Goal: Navigation & Orientation: Find specific page/section

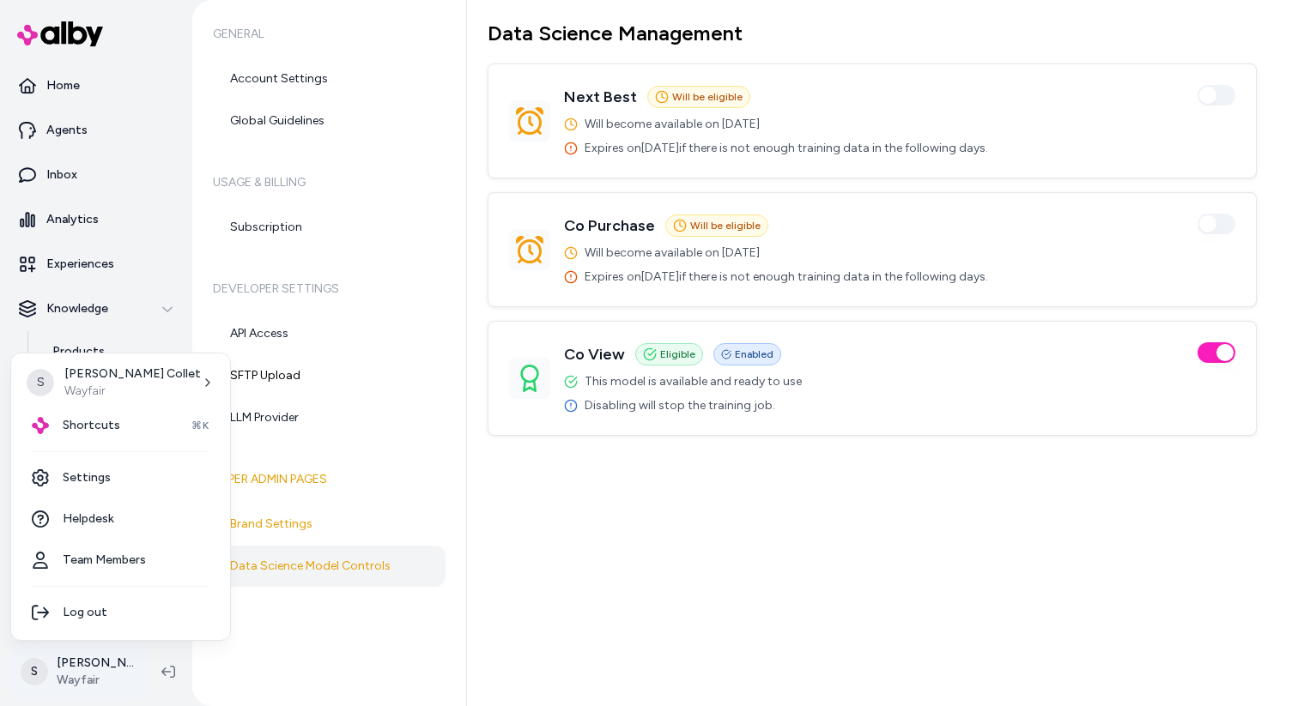
click at [92, 662] on html "Home Agents Inbox Analytics Experiences Knowledge Products Documents Rules Veri…" at bounding box center [649, 353] width 1298 height 706
click at [87, 469] on link "Settings" at bounding box center [120, 477] width 205 height 41
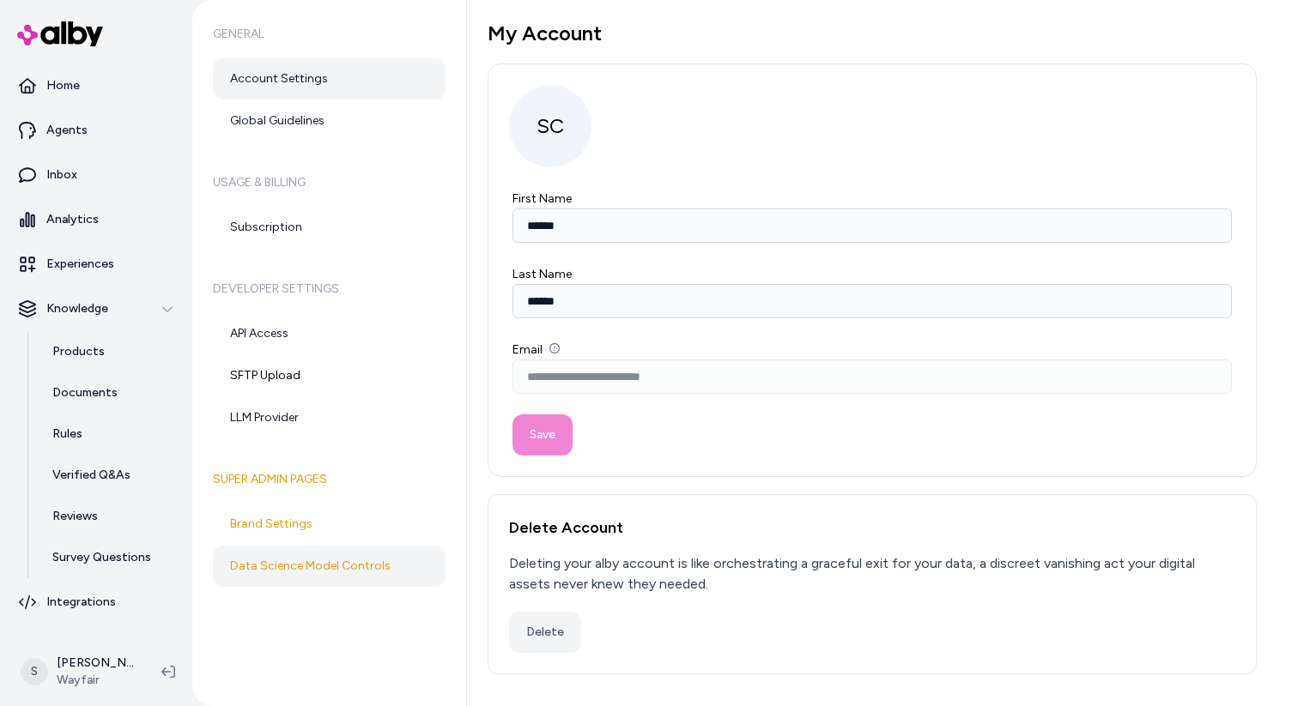
click at [311, 573] on link "Data Science Model Controls" at bounding box center [329, 566] width 233 height 41
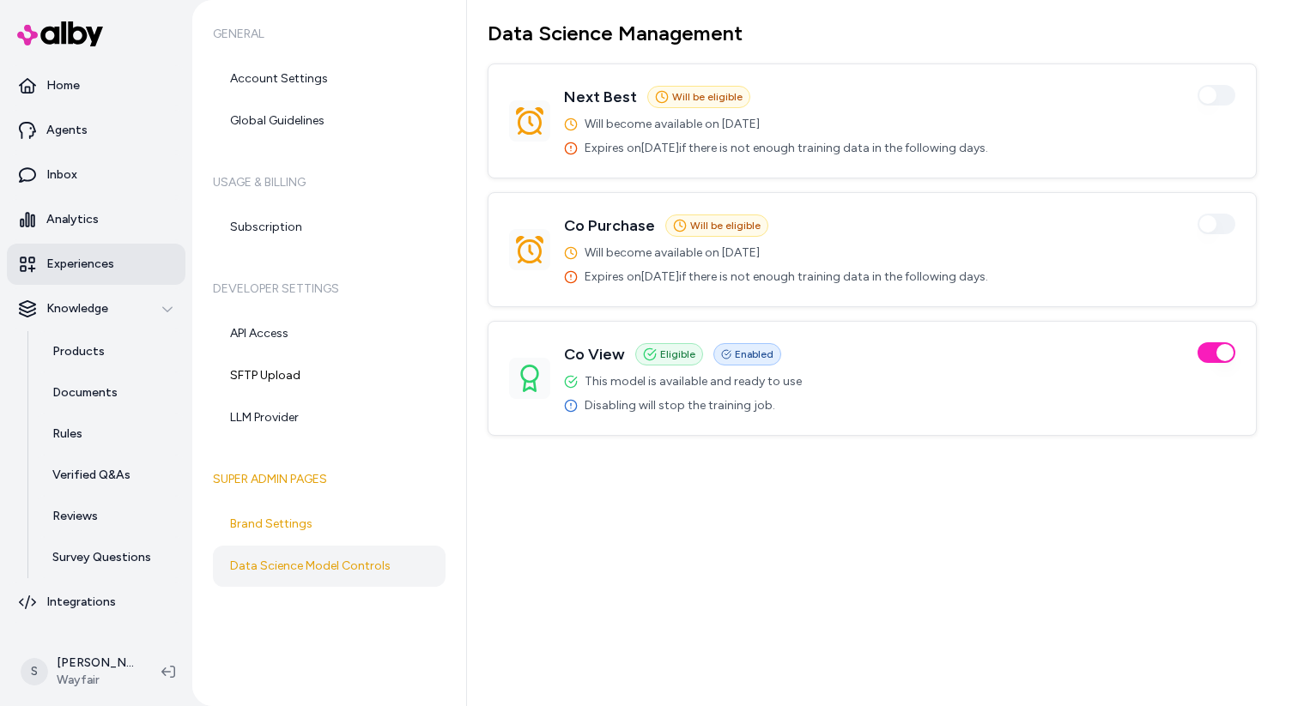
click at [70, 261] on p "Experiences" at bounding box center [80, 264] width 68 height 17
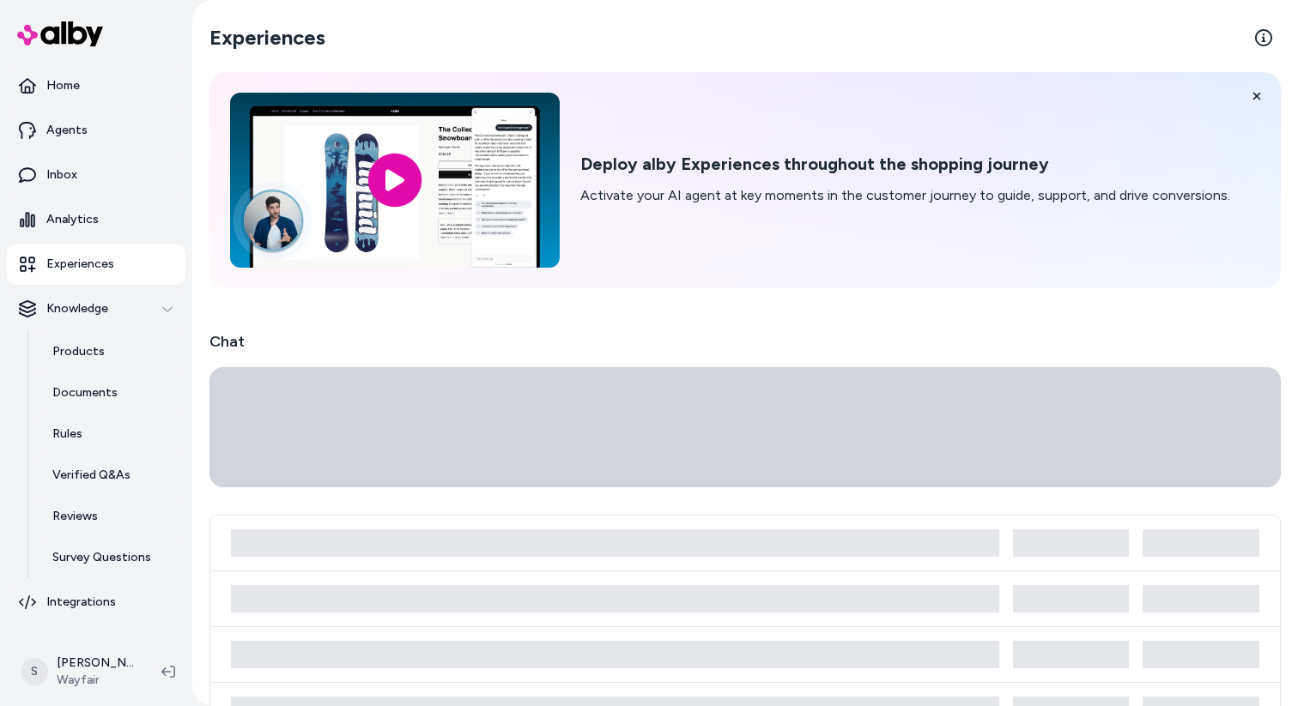
click at [56, 260] on p "Experiences" at bounding box center [80, 264] width 68 height 17
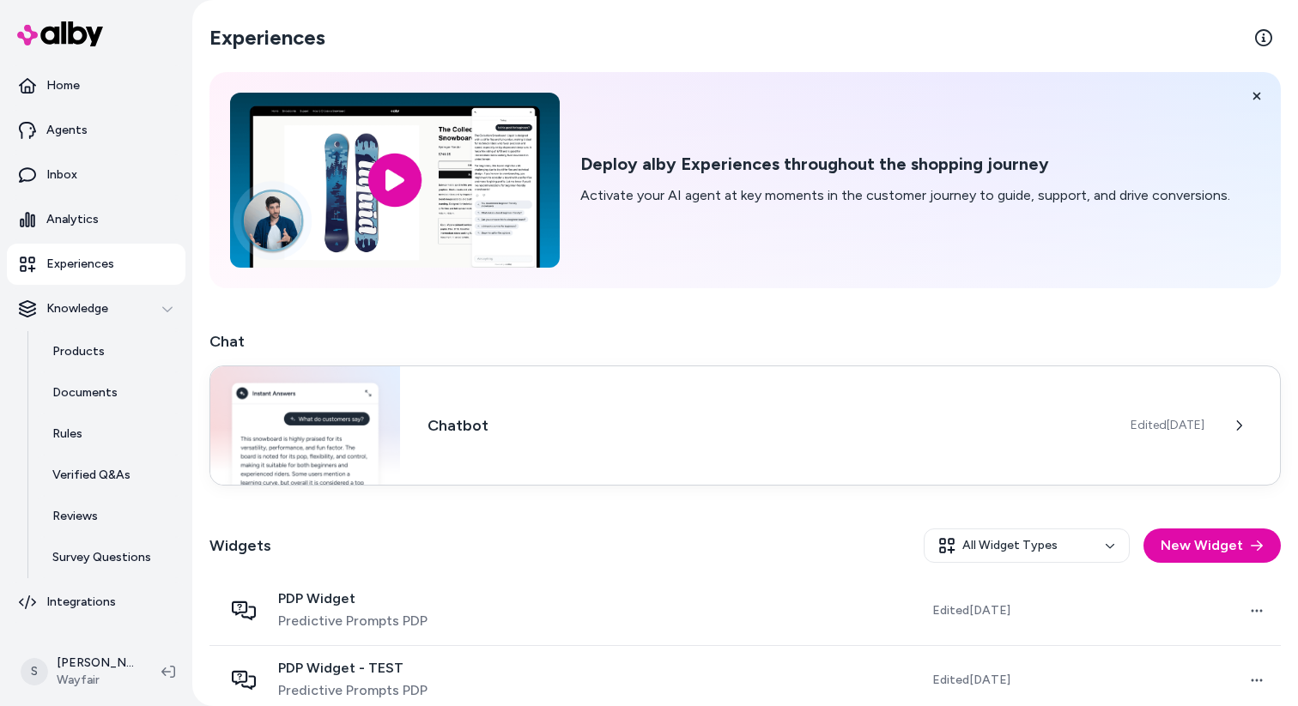
scroll to position [191, 0]
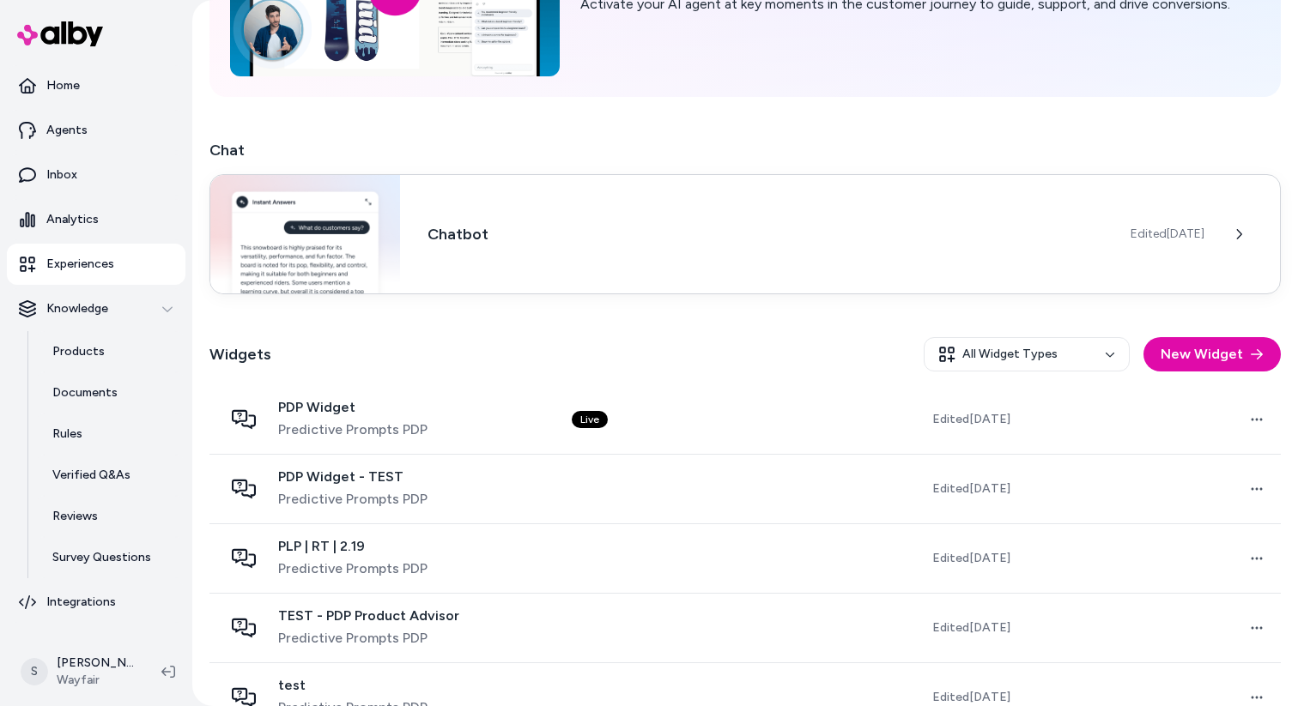
click at [583, 225] on h3 "Chatbot" at bounding box center [764, 234] width 675 height 24
click at [70, 126] on p "Agents" at bounding box center [66, 130] width 41 height 17
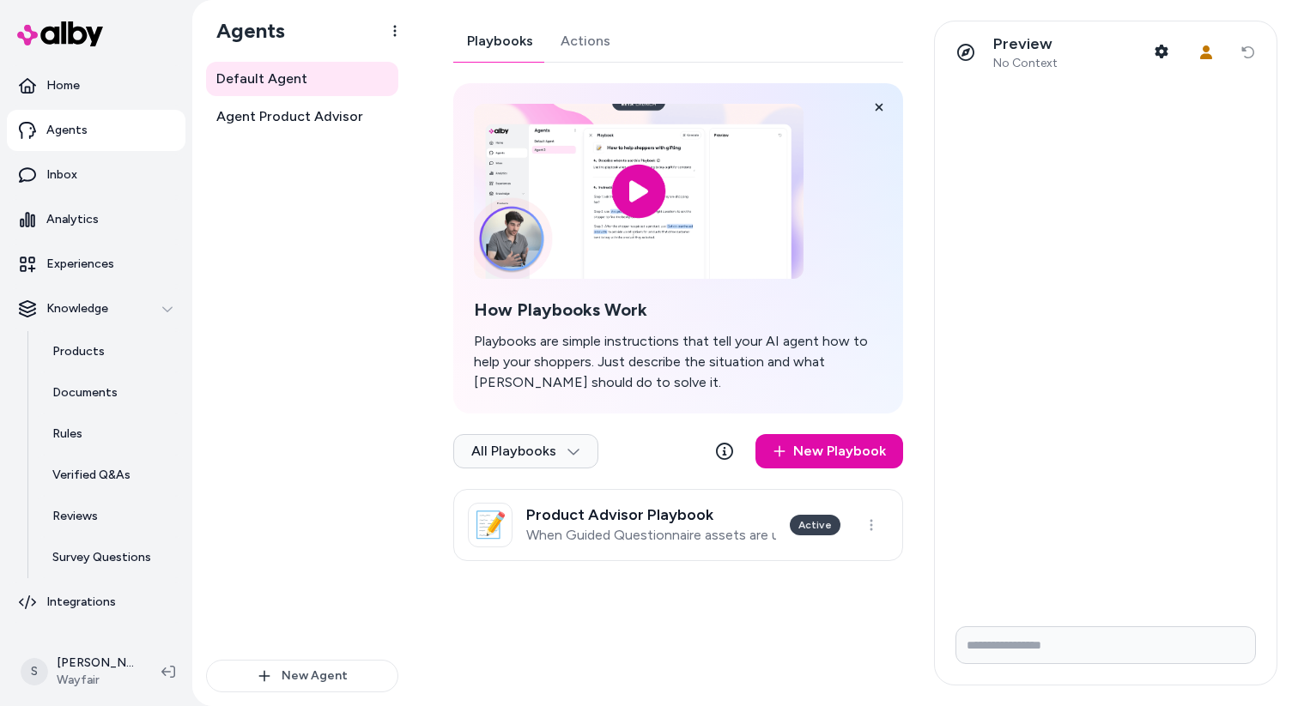
click at [574, 45] on link "Actions" at bounding box center [585, 41] width 77 height 41
